Goal: Information Seeking & Learning: Find specific page/section

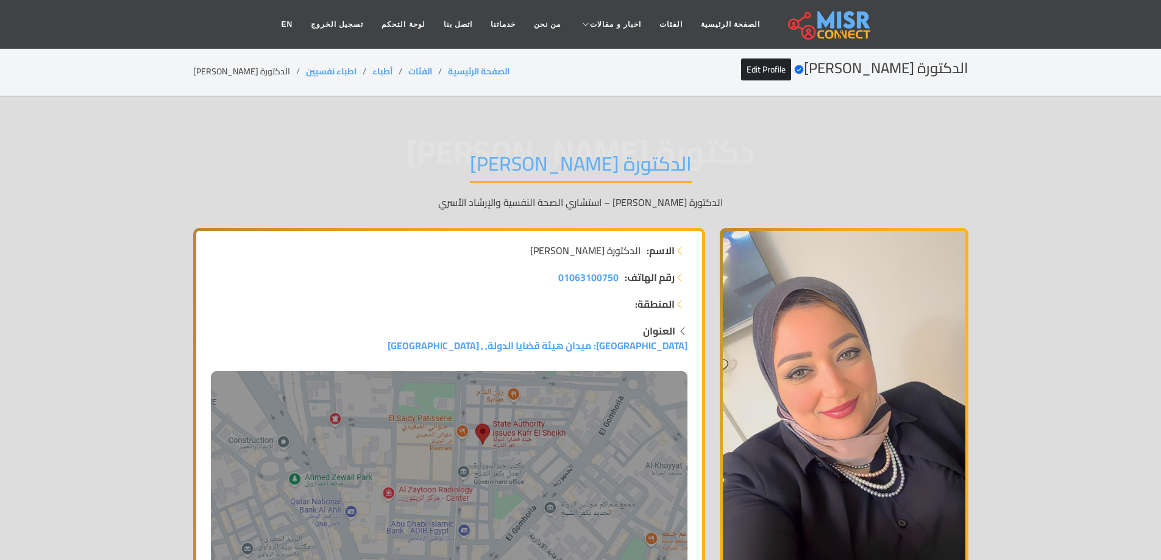
scroll to position [61, 0]
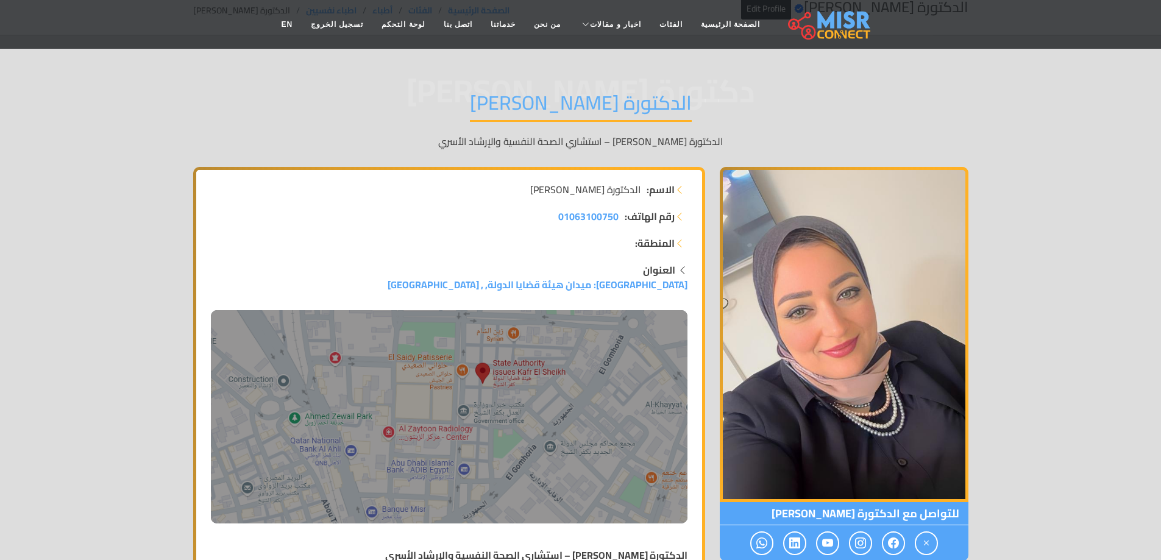
click at [545, 104] on h1 "الدكتورة نورهان أبو العلا" at bounding box center [581, 106] width 222 height 31
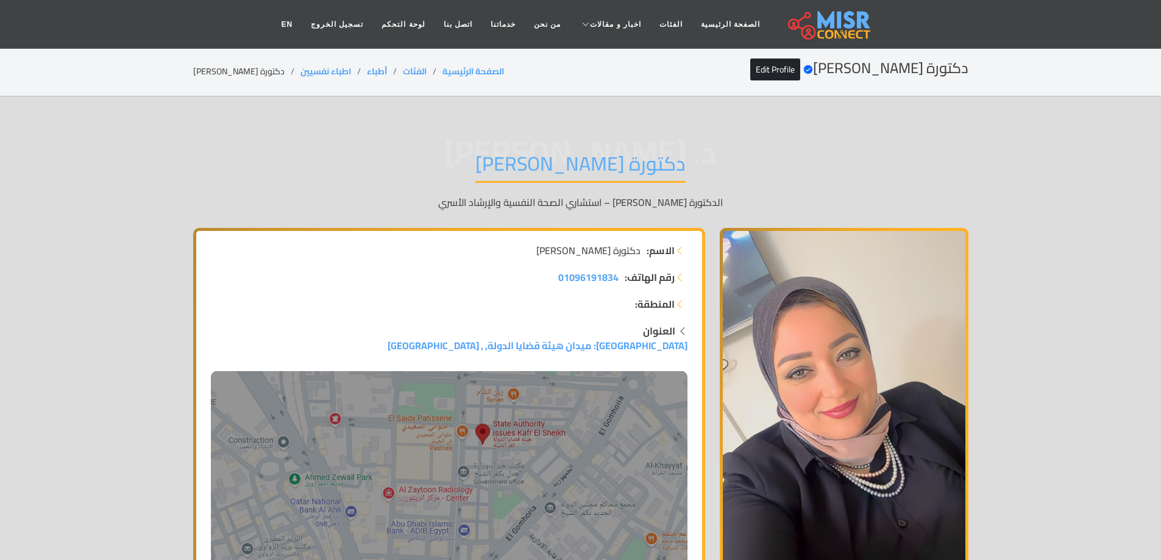
scroll to position [66, 0]
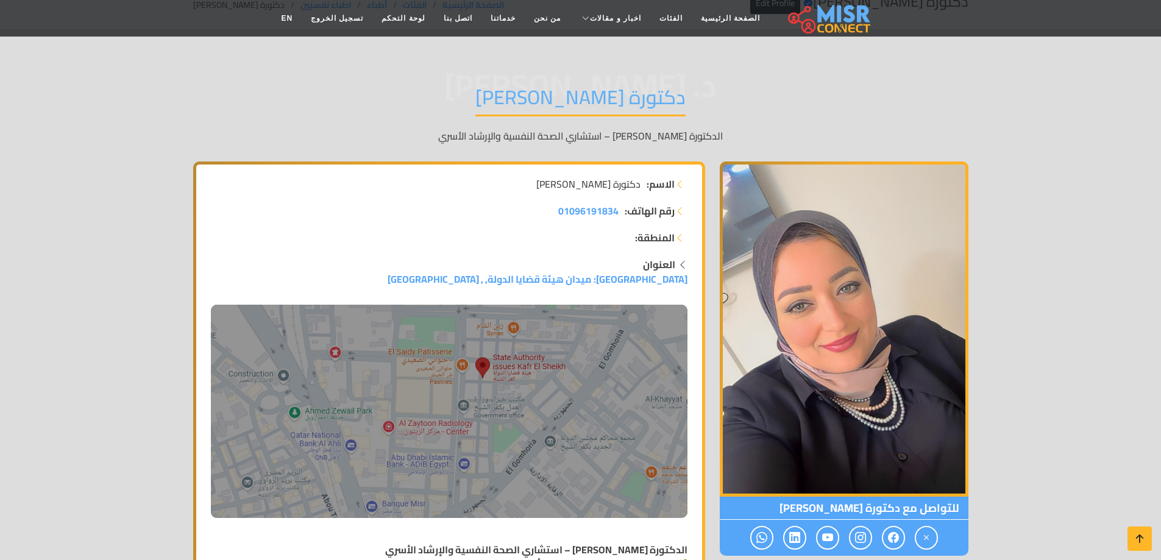
click at [596, 97] on h1 "دكتورة نورهان أبو العلا" at bounding box center [580, 100] width 210 height 31
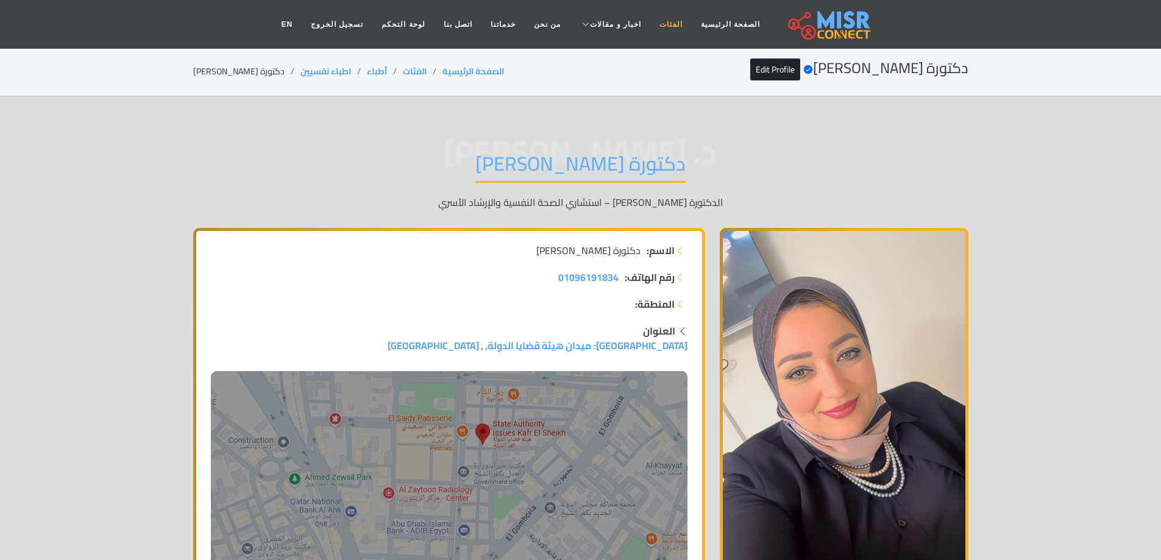
click at [662, 18] on link "الفئات" at bounding box center [670, 24] width 41 height 23
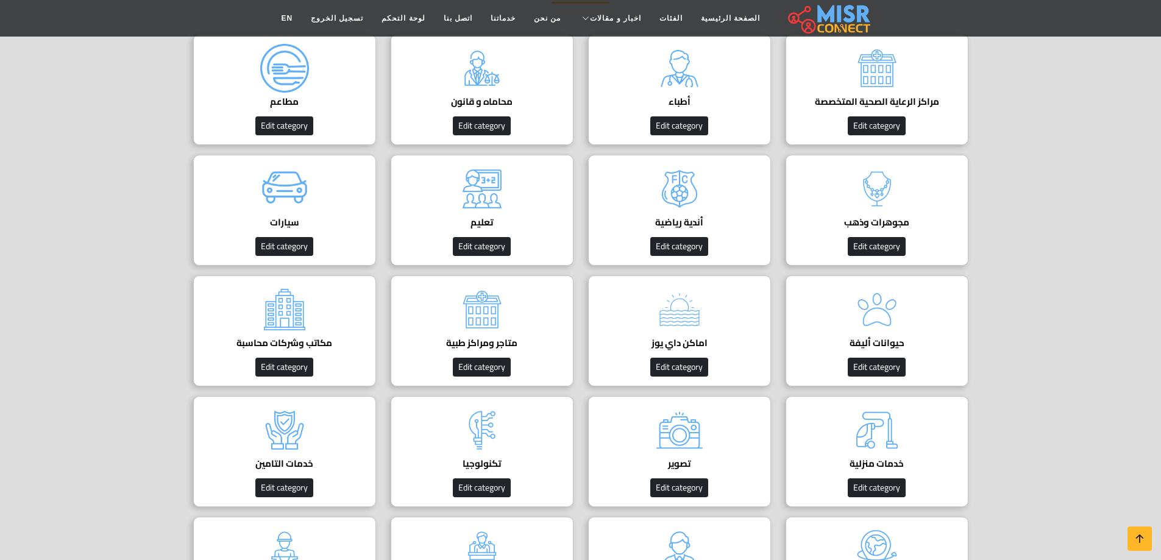
scroll to position [183, 0]
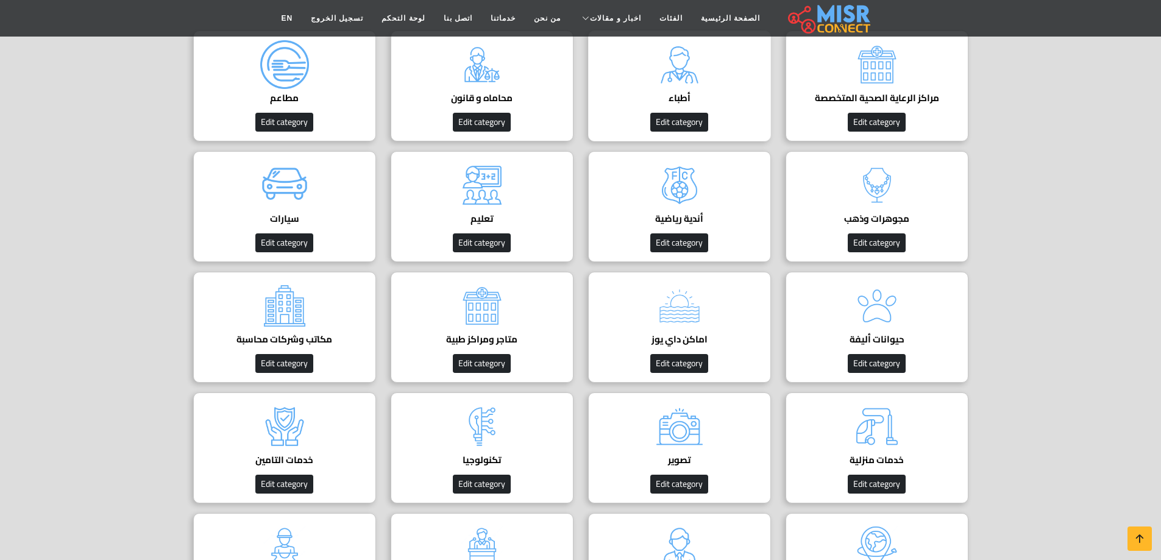
click at [688, 93] on h4 "أطباء" at bounding box center [679, 98] width 145 height 11
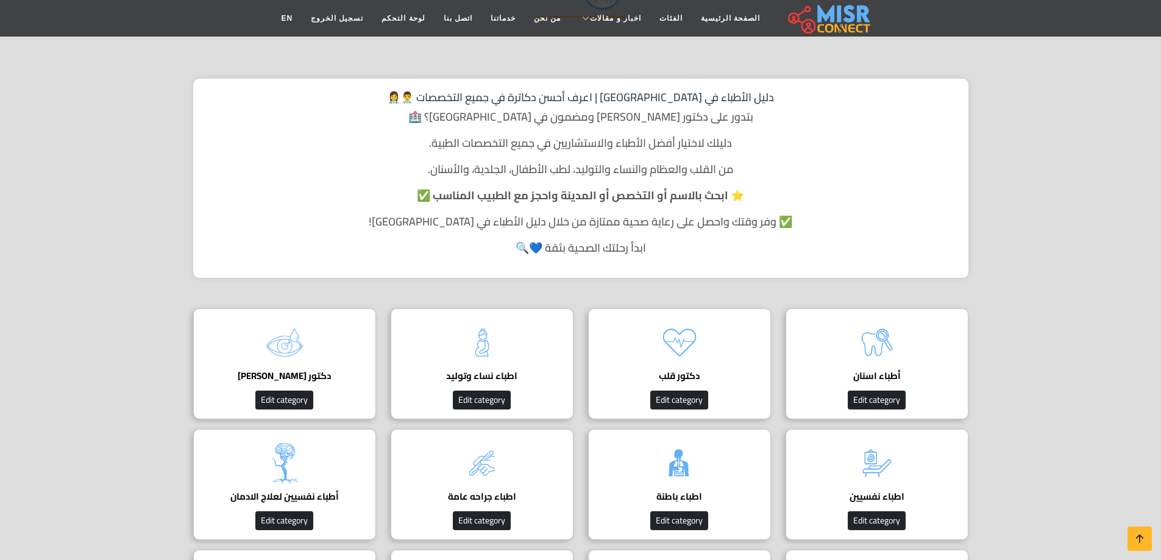
scroll to position [122, 0]
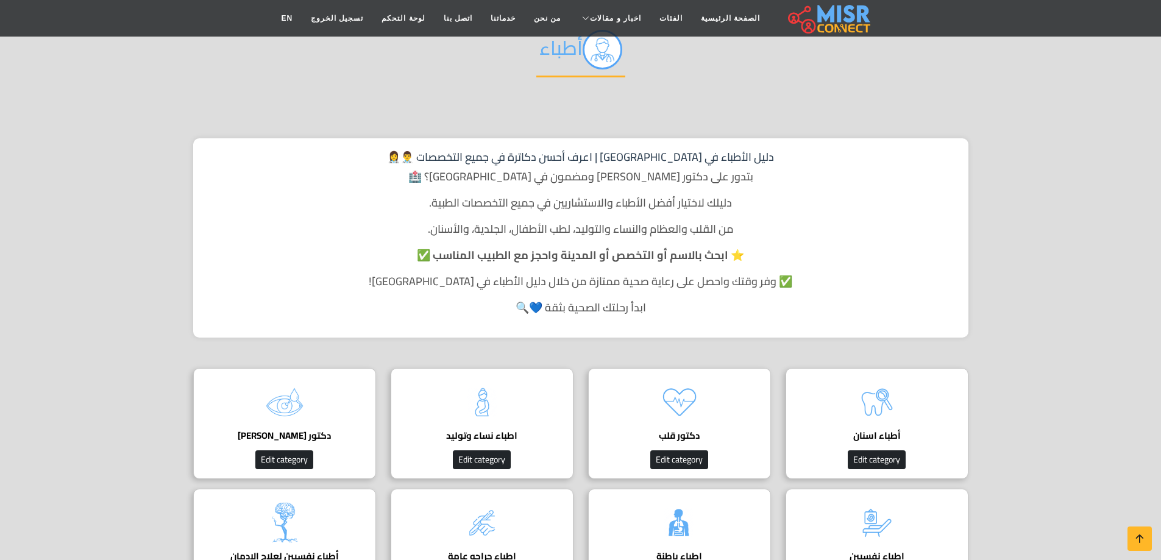
click at [628, 151] on h1 "دليل الأطباء في [GEOGRAPHIC_DATA] | اعرف أحسن دكاترة في جميع التخصصات 👨‍⚕️👩‍⚕️" at bounding box center [580, 157] width 751 height 13
click at [709, 162] on h1 "دليل الأطباء في [GEOGRAPHIC_DATA] | اعرف أحسن دكاترة في جميع التخصصات 👨‍⚕️👩‍⚕️" at bounding box center [580, 157] width 751 height 13
drag, startPoint x: 744, startPoint y: 151, endPoint x: 640, endPoint y: 152, distance: 103.6
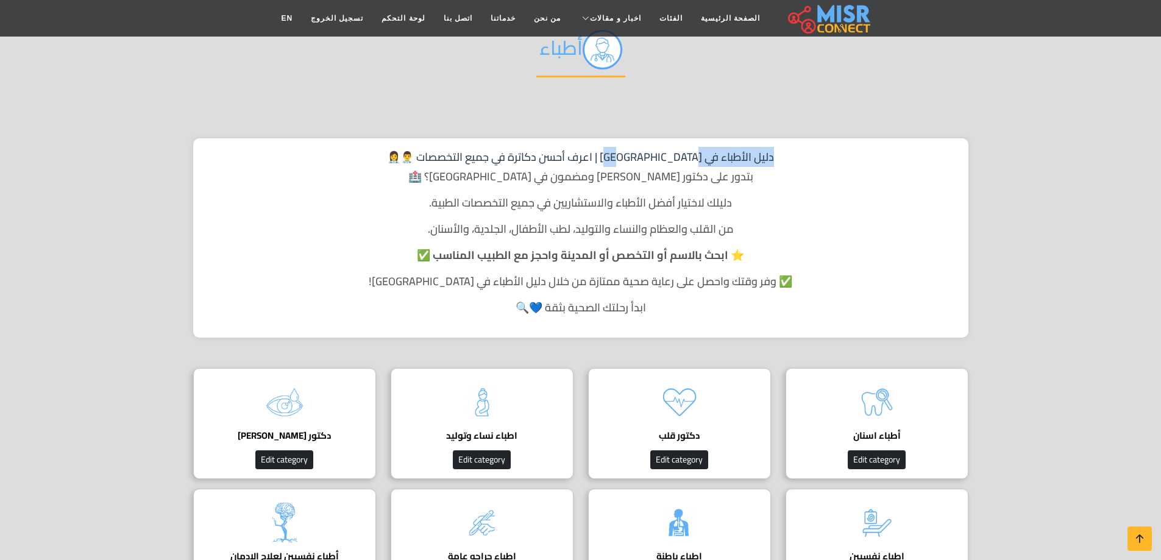
click at [640, 152] on h1 "دليل الأطباء في [GEOGRAPHIC_DATA] | اعرف أحسن دكاترة في جميع التخصصات 👨‍⚕️👩‍⚕️" at bounding box center [580, 157] width 751 height 13
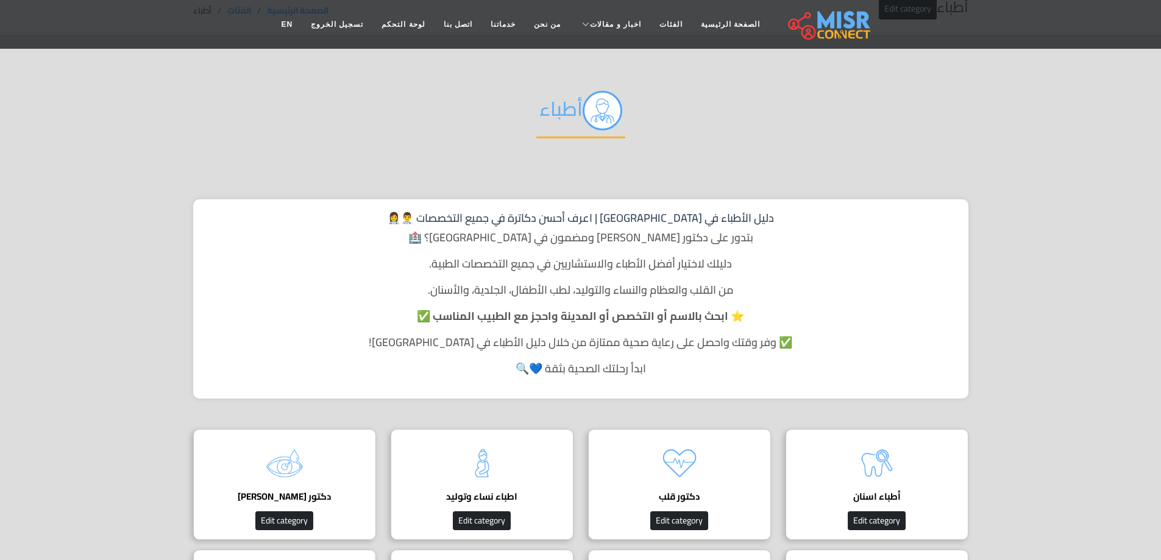
click at [341, 201] on div "دليل الأطباء في [GEOGRAPHIC_DATA] | اعرف أحسن دكاترة في جميع التخصصات 👨‍⚕️👩‍⚕️ …" at bounding box center [580, 299] width 775 height 200
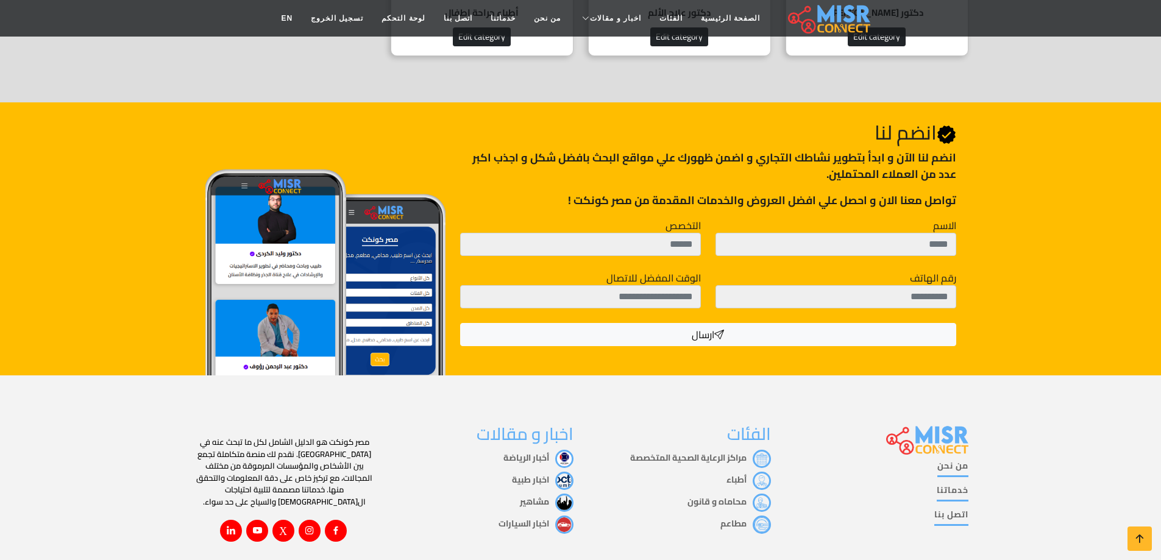
scroll to position [1402, 0]
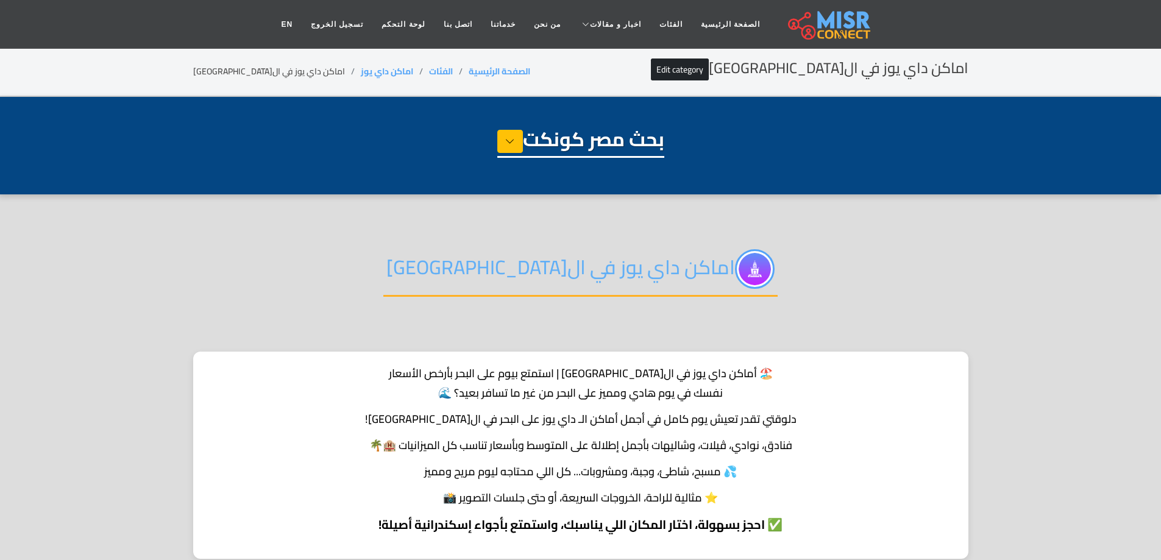
select select "**********"
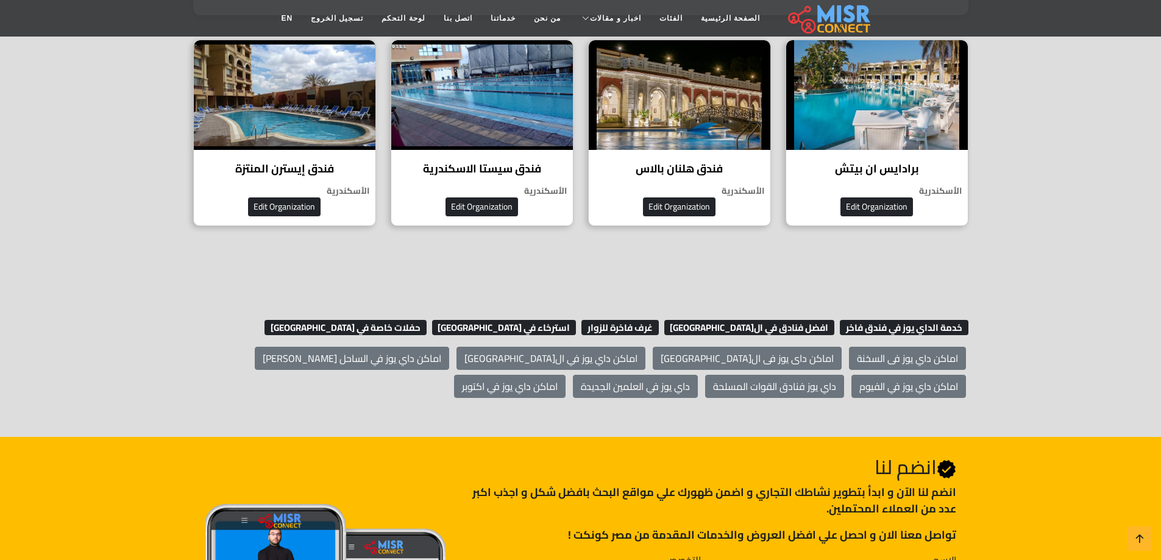
scroll to position [549, 0]
